Goal: Task Accomplishment & Management: Complete application form

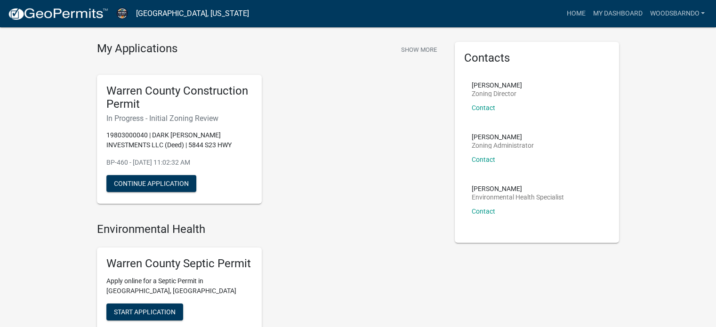
scroll to position [25, 0]
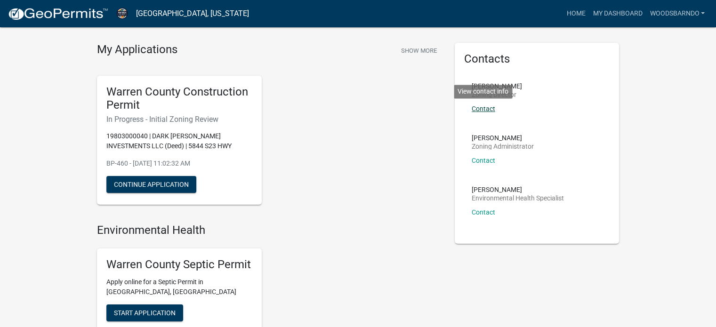
click at [486, 107] on link "Contact" at bounding box center [484, 109] width 24 height 8
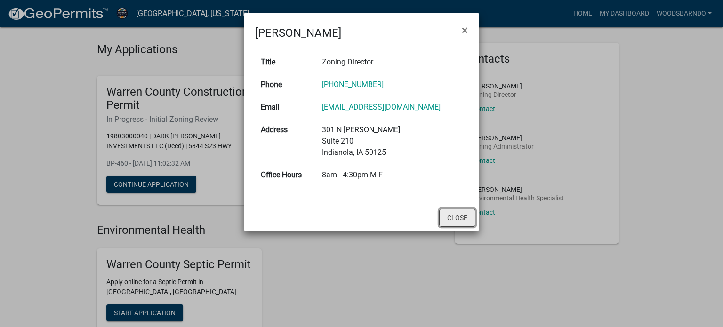
click at [465, 212] on button "Close" at bounding box center [457, 218] width 36 height 18
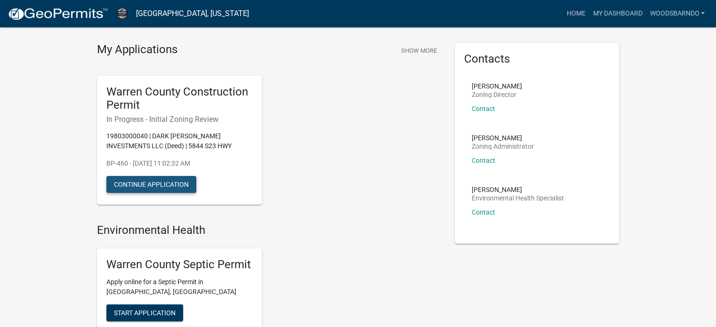
click at [177, 186] on button "Continue Application" at bounding box center [151, 184] width 90 height 17
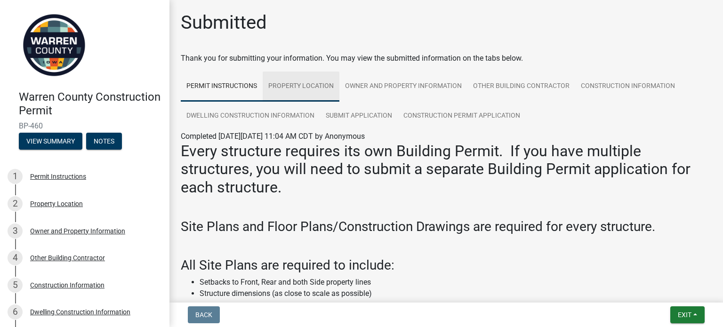
click at [324, 84] on link "Property Location" at bounding box center [301, 87] width 77 height 30
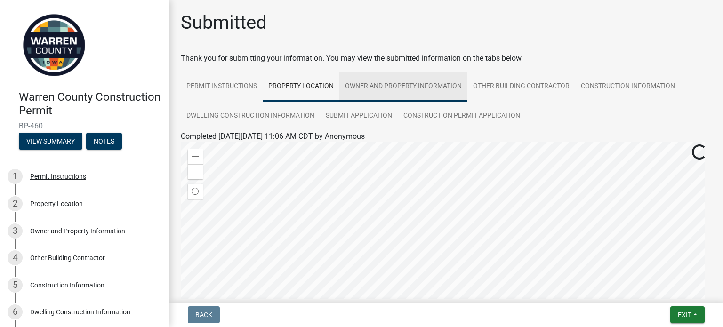
click at [433, 89] on link "Owner and Property Information" at bounding box center [403, 87] width 128 height 30
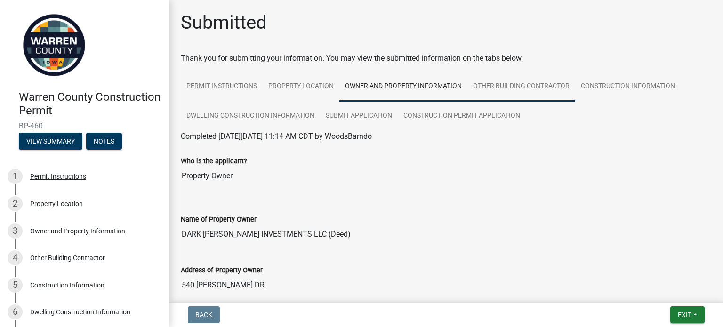
click at [528, 93] on link "Other Building Contractor" at bounding box center [521, 87] width 108 height 30
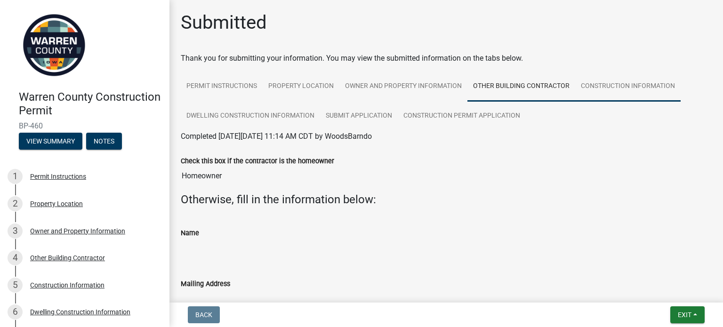
click at [615, 88] on link "Construction Information" at bounding box center [627, 87] width 105 height 30
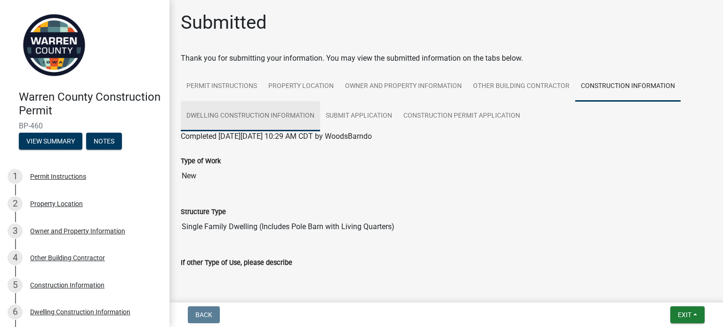
click at [311, 112] on link "Dwelling Construction Information" at bounding box center [250, 116] width 139 height 30
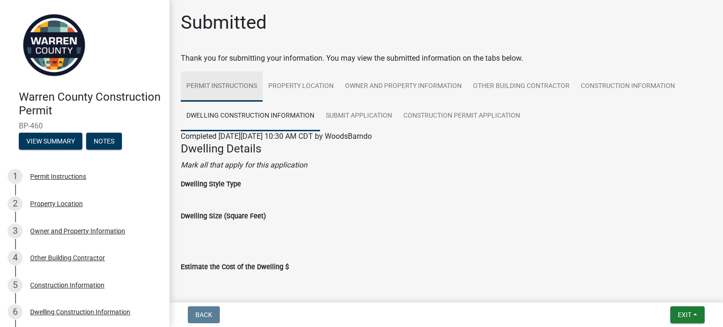
click at [216, 75] on link "Permit Instructions" at bounding box center [222, 87] width 82 height 30
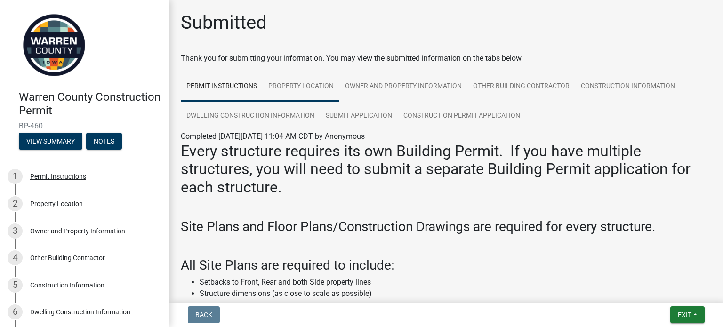
click at [316, 87] on link "Property Location" at bounding box center [301, 87] width 77 height 30
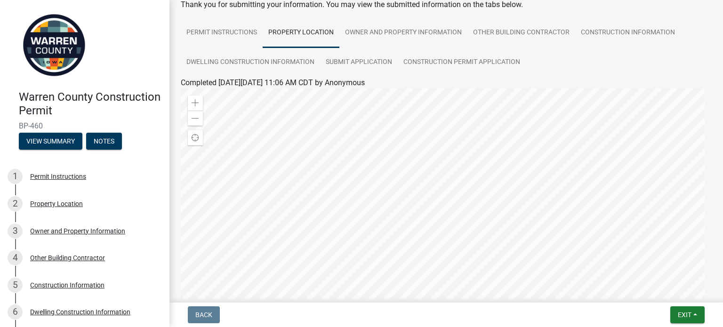
scroll to position [39, 0]
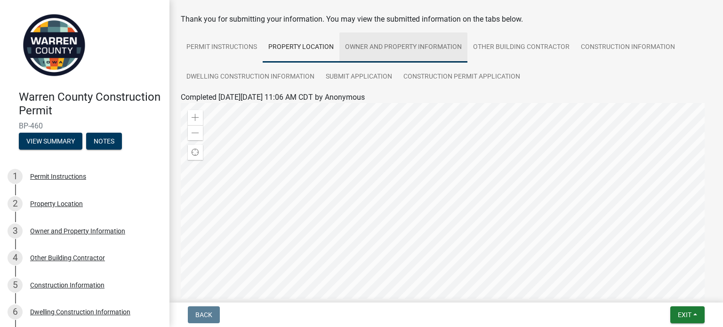
click at [403, 52] on link "Owner and Property Information" at bounding box center [403, 47] width 128 height 30
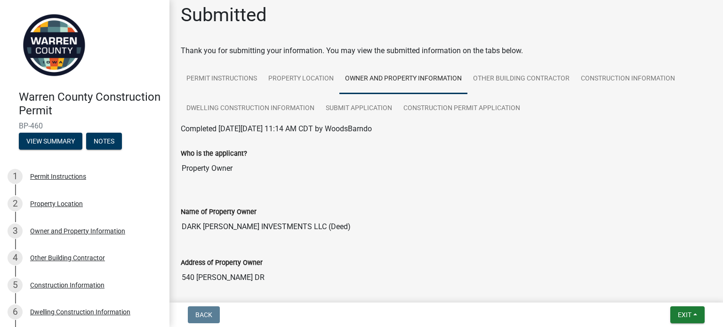
scroll to position [0, 0]
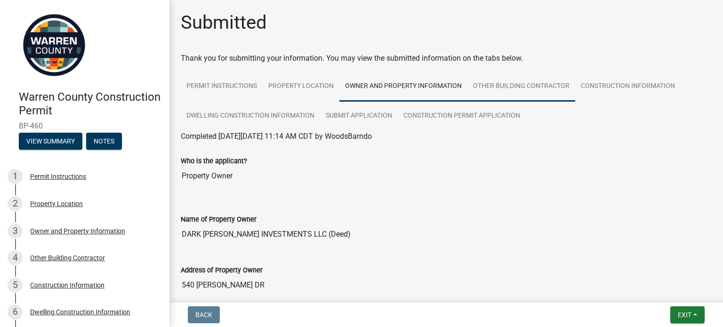
click at [525, 88] on link "Other Building Contractor" at bounding box center [521, 87] width 108 height 30
